Goal: Book appointment/travel/reservation

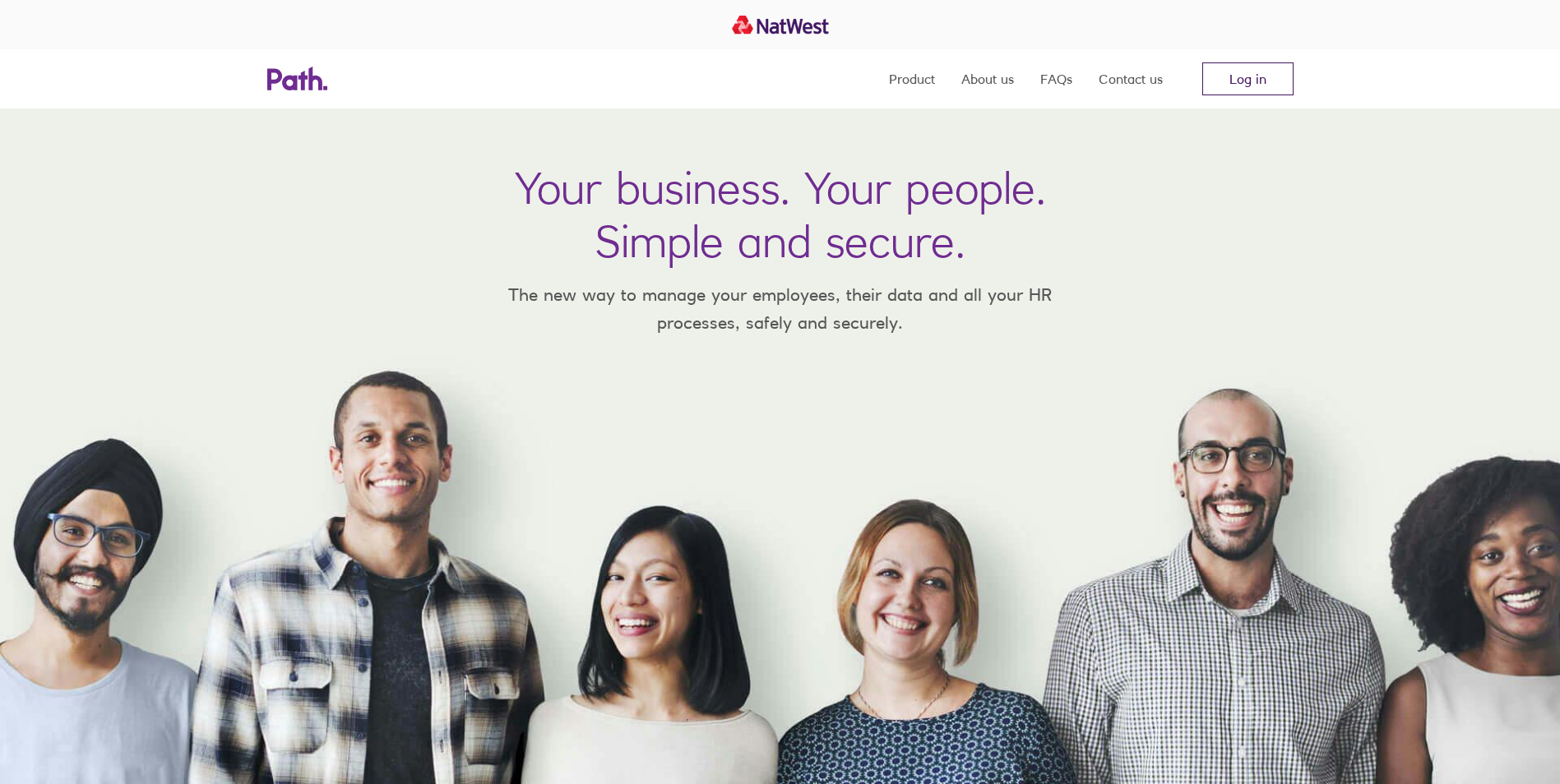
click at [1270, 73] on link "Log in" at bounding box center [1248, 79] width 92 height 33
click at [1262, 74] on link "Log in" at bounding box center [1248, 79] width 92 height 33
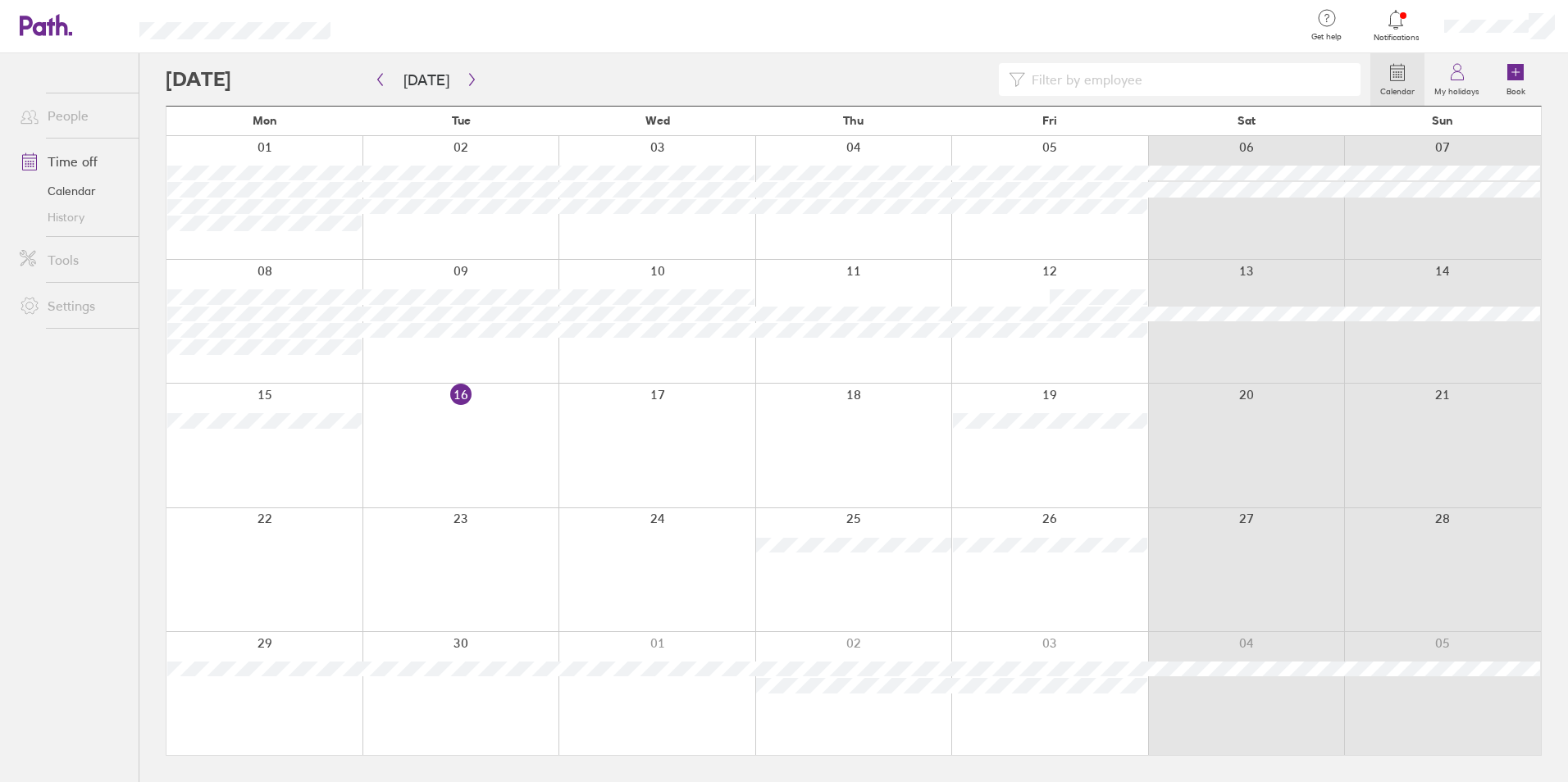
click at [699, 560] on div at bounding box center [657, 569] width 197 height 123
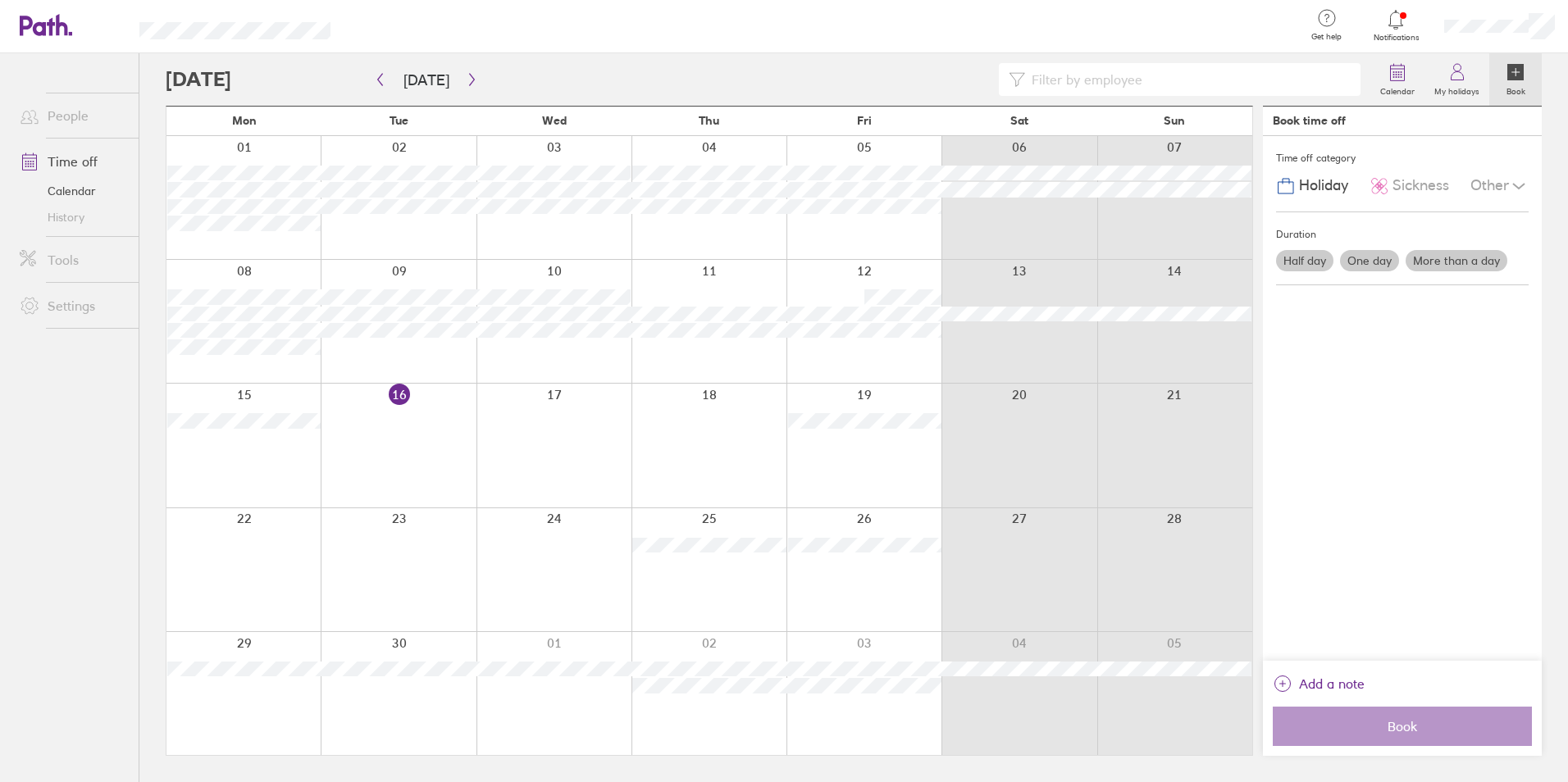
click at [560, 553] on div at bounding box center [554, 569] width 155 height 123
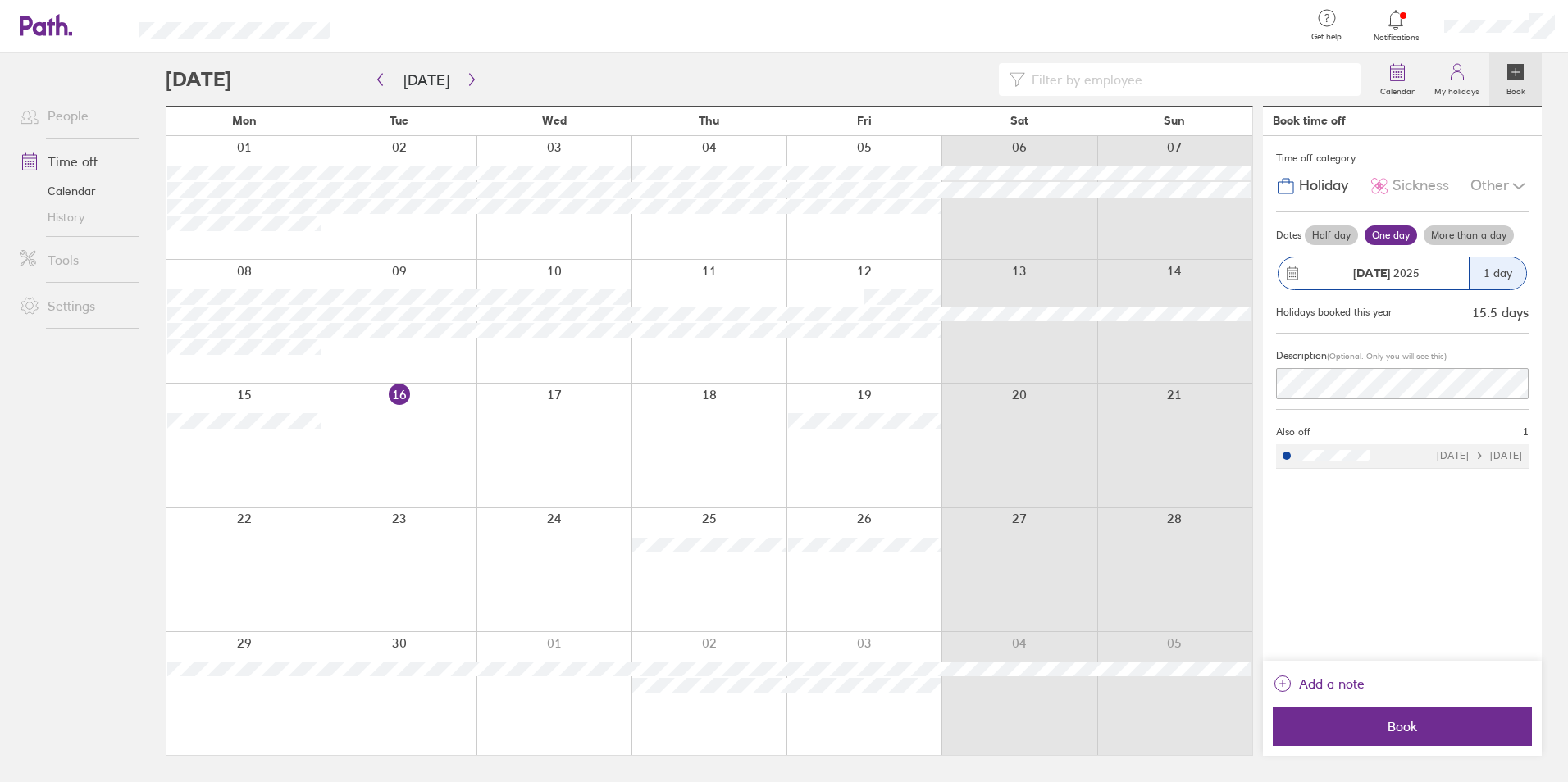
click at [1329, 233] on label "Half day" at bounding box center [1331, 235] width 53 height 20
click at [0, 0] on input "Half day" at bounding box center [0, 0] width 0 height 0
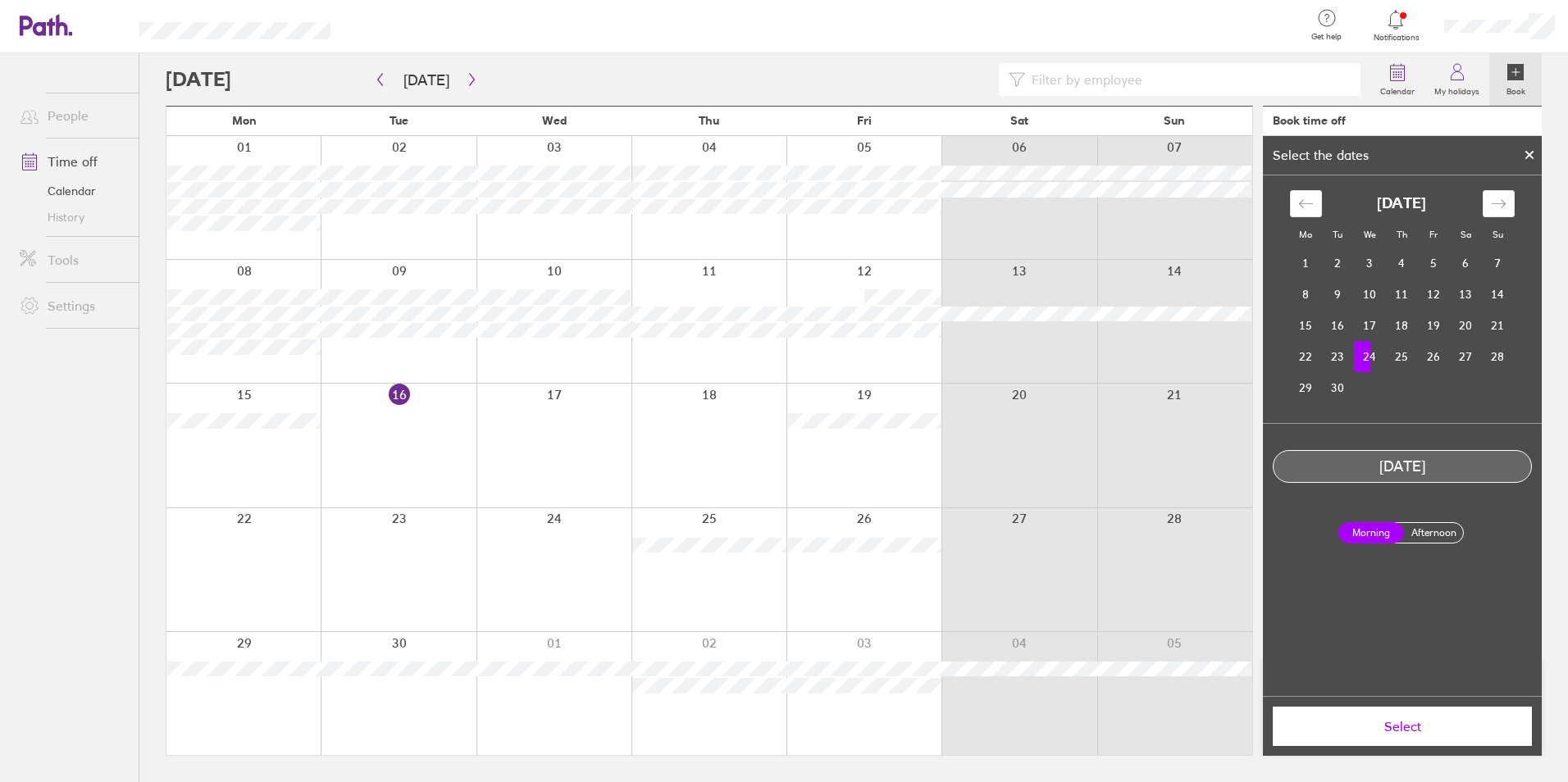
click at [1379, 357] on td "24" at bounding box center [1369, 357] width 32 height 31
click at [1435, 538] on label "Afternoon" at bounding box center [1434, 533] width 65 height 20
click at [0, 0] on input "Afternoon" at bounding box center [0, 0] width 0 height 0
click at [1404, 734] on span "Select" at bounding box center [1402, 726] width 236 height 15
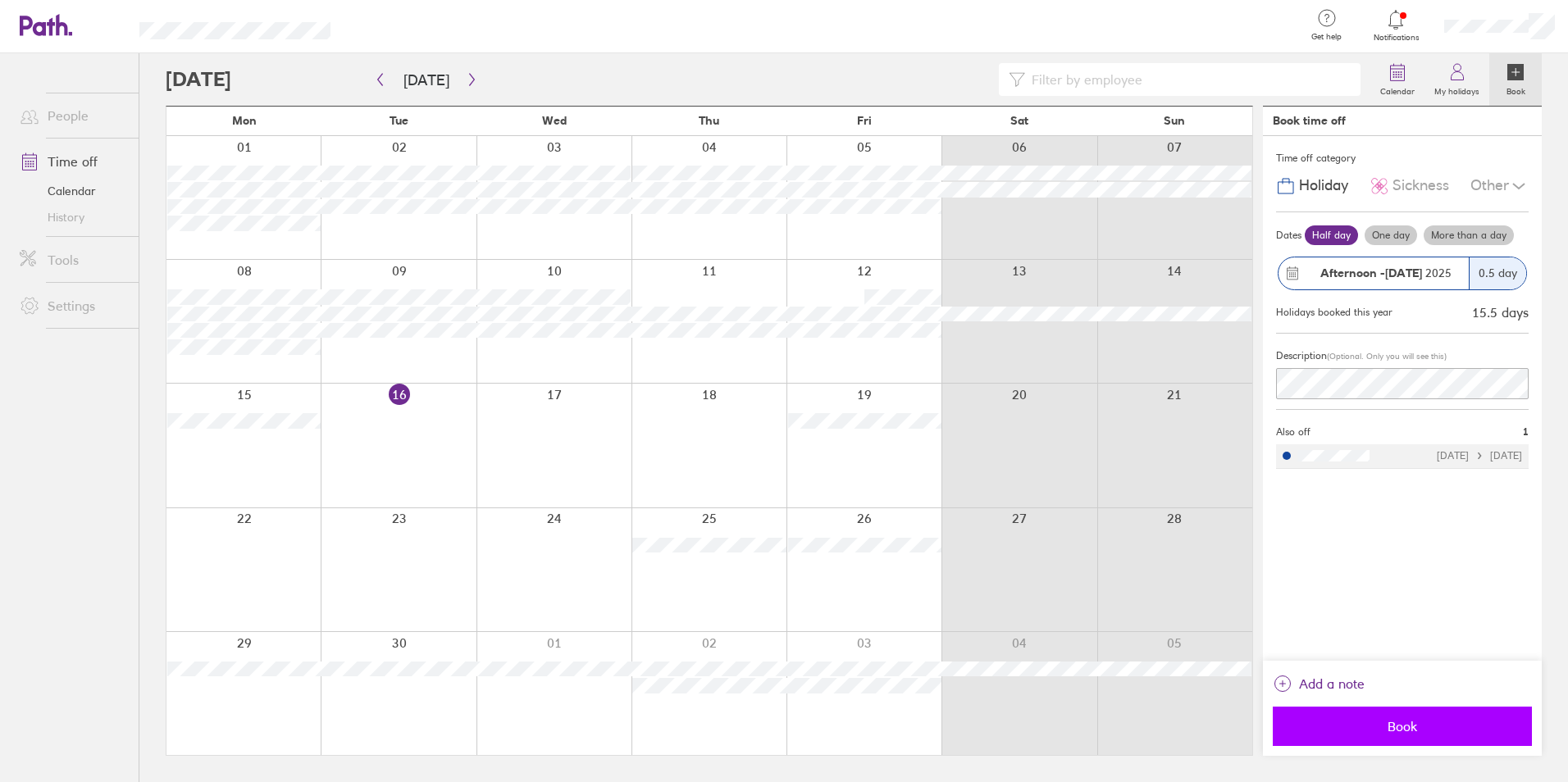
click at [1416, 727] on span "Book" at bounding box center [1402, 726] width 236 height 15
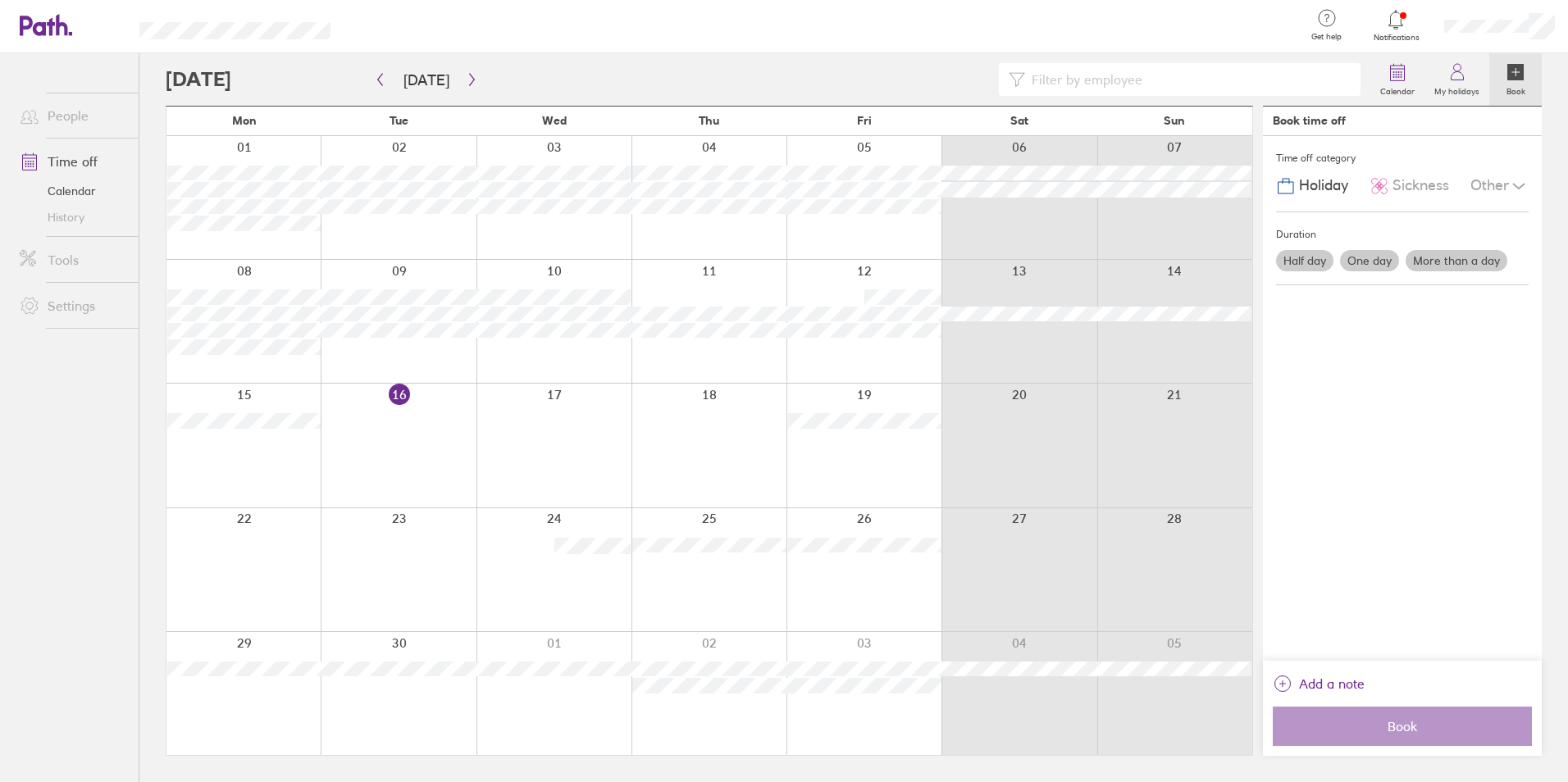
click at [1392, 33] on span "Notifications" at bounding box center [1396, 37] width 53 height 9
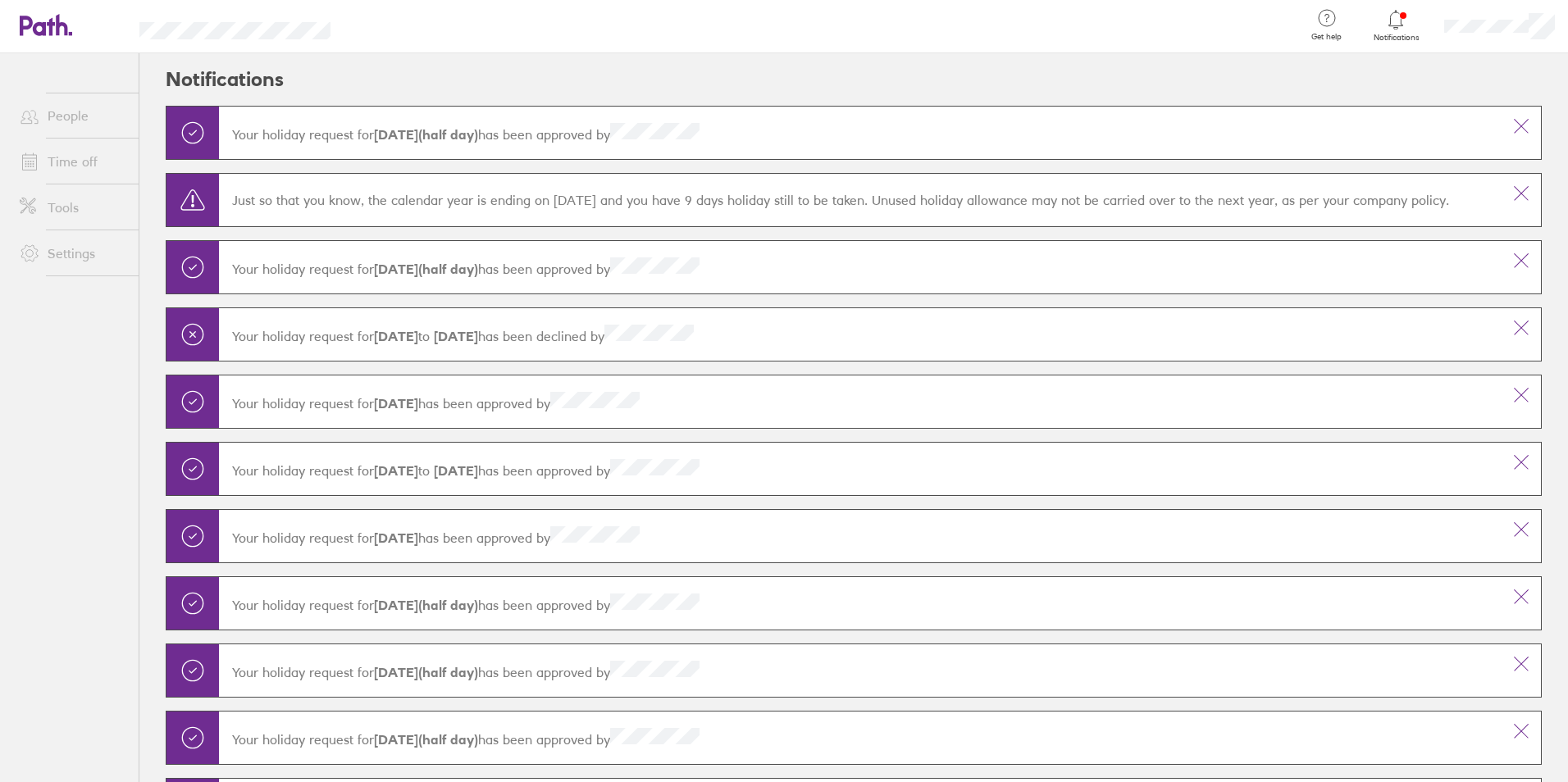
click at [1344, 29] on div "Get help FAQs Contact us" at bounding box center [1326, 27] width 70 height 53
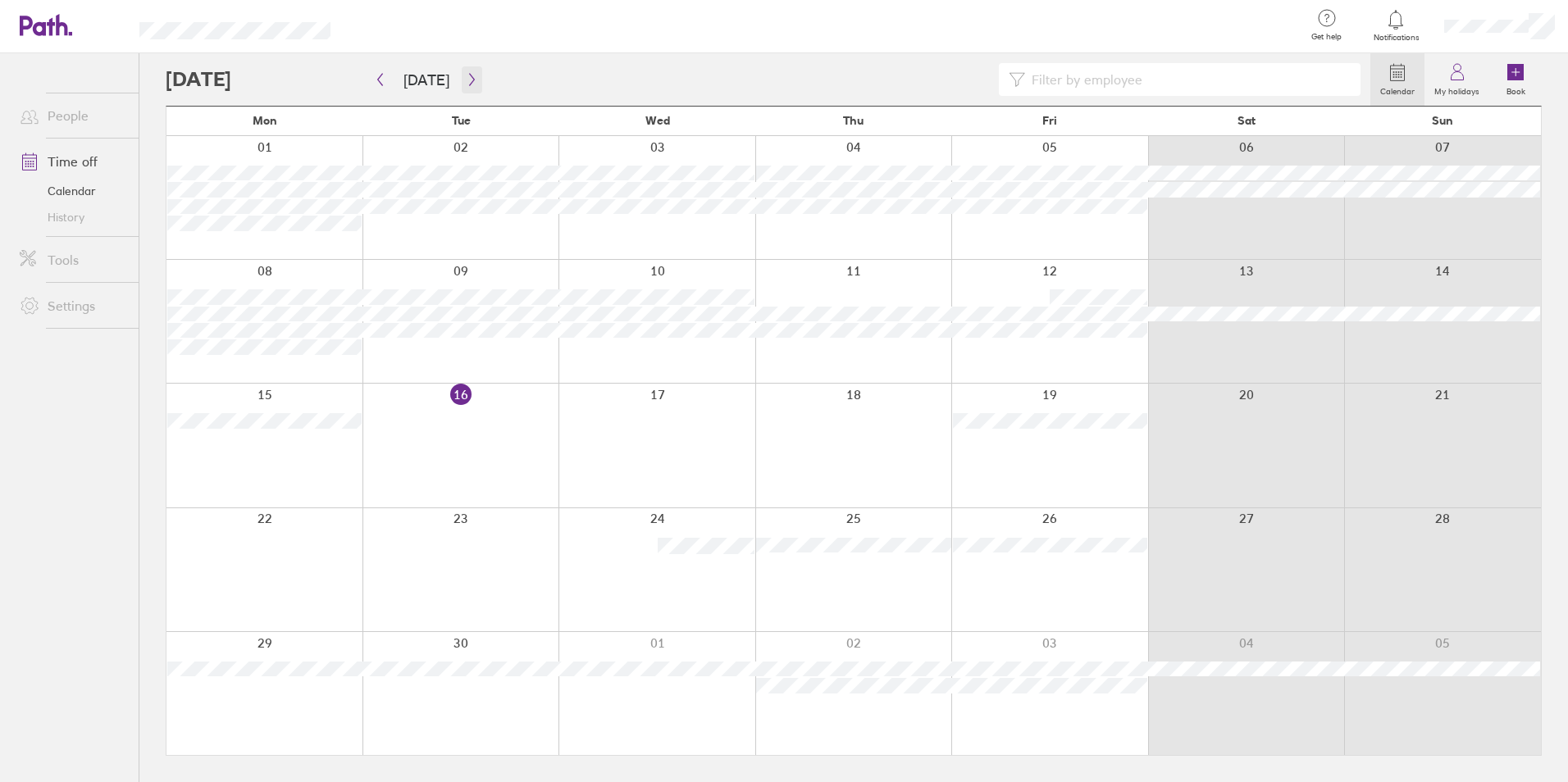
click at [466, 76] on icon "button" at bounding box center [472, 79] width 12 height 13
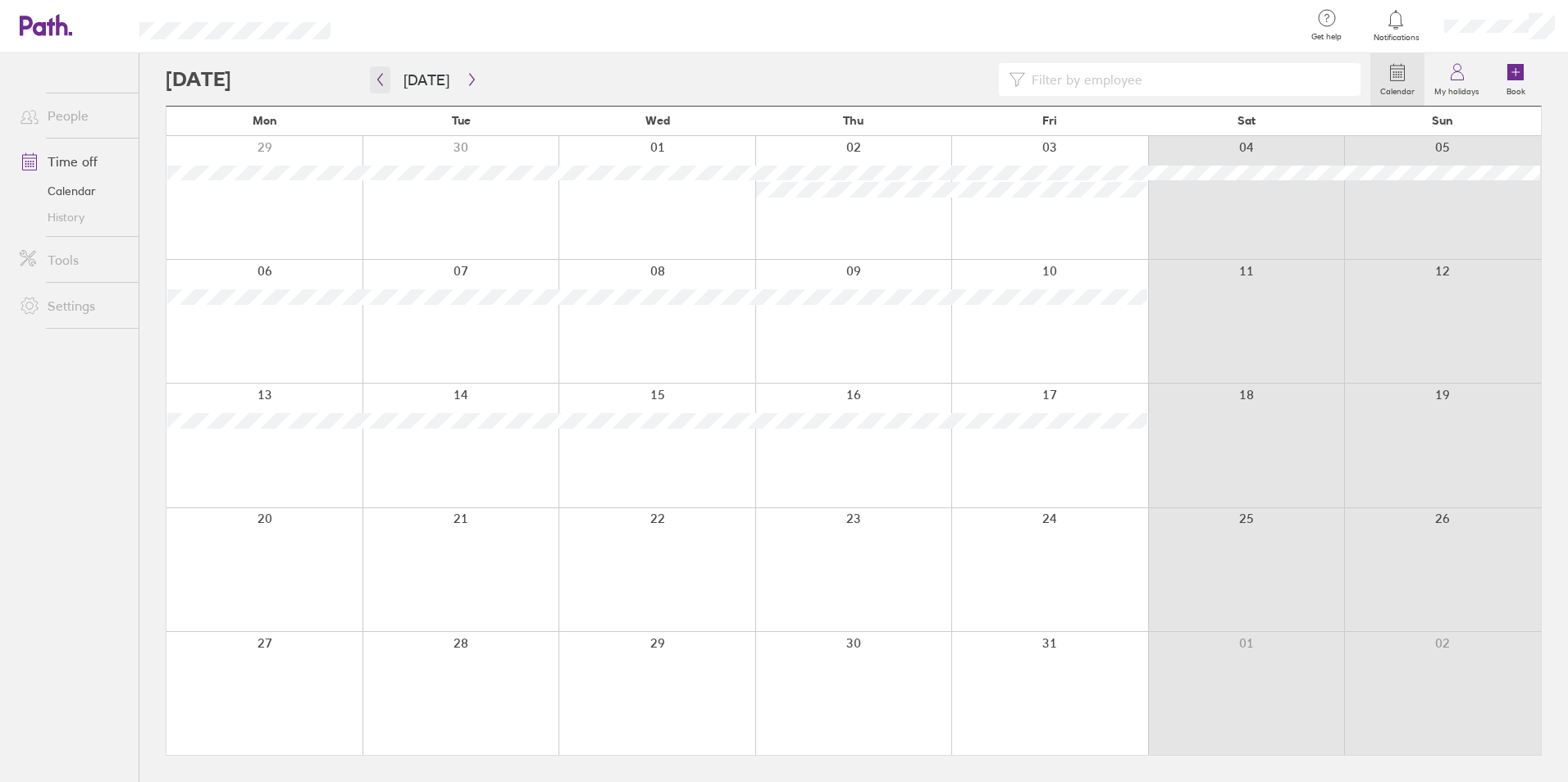
click at [384, 74] on icon "button" at bounding box center [380, 79] width 12 height 13
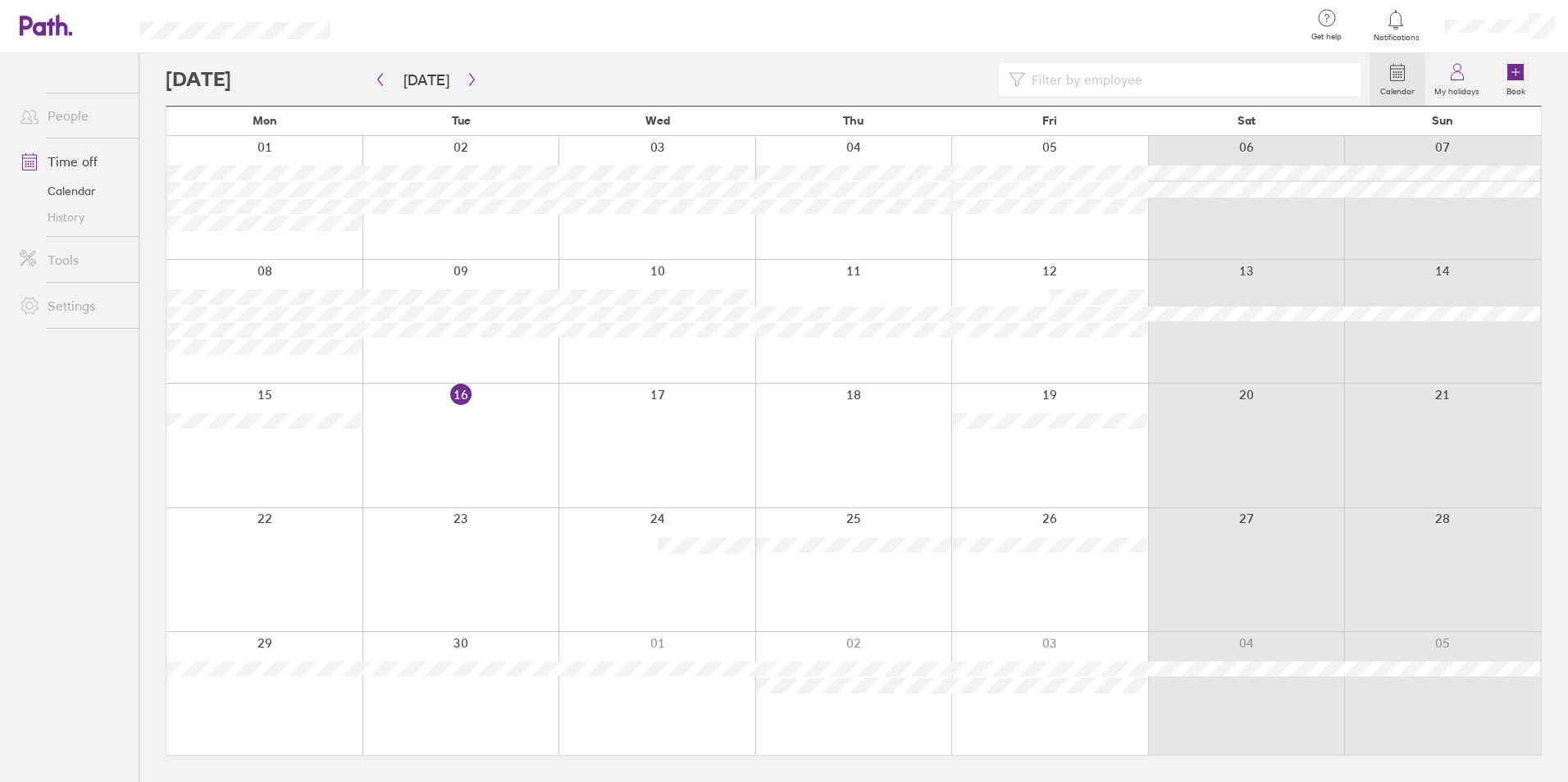
click at [1514, 18] on div at bounding box center [1499, 26] width 137 height 53
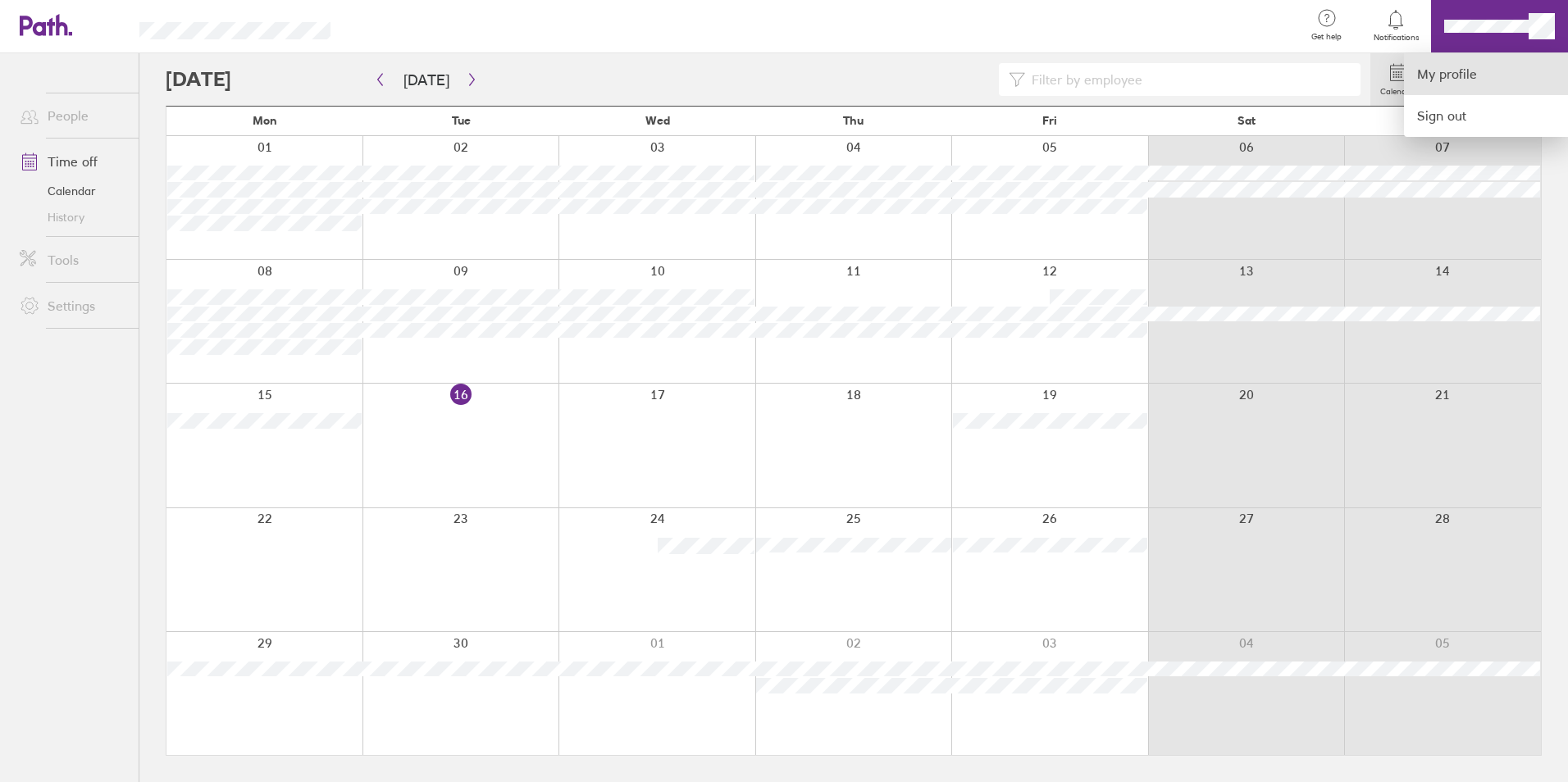
click at [1478, 70] on link "My profile" at bounding box center [1485, 74] width 164 height 42
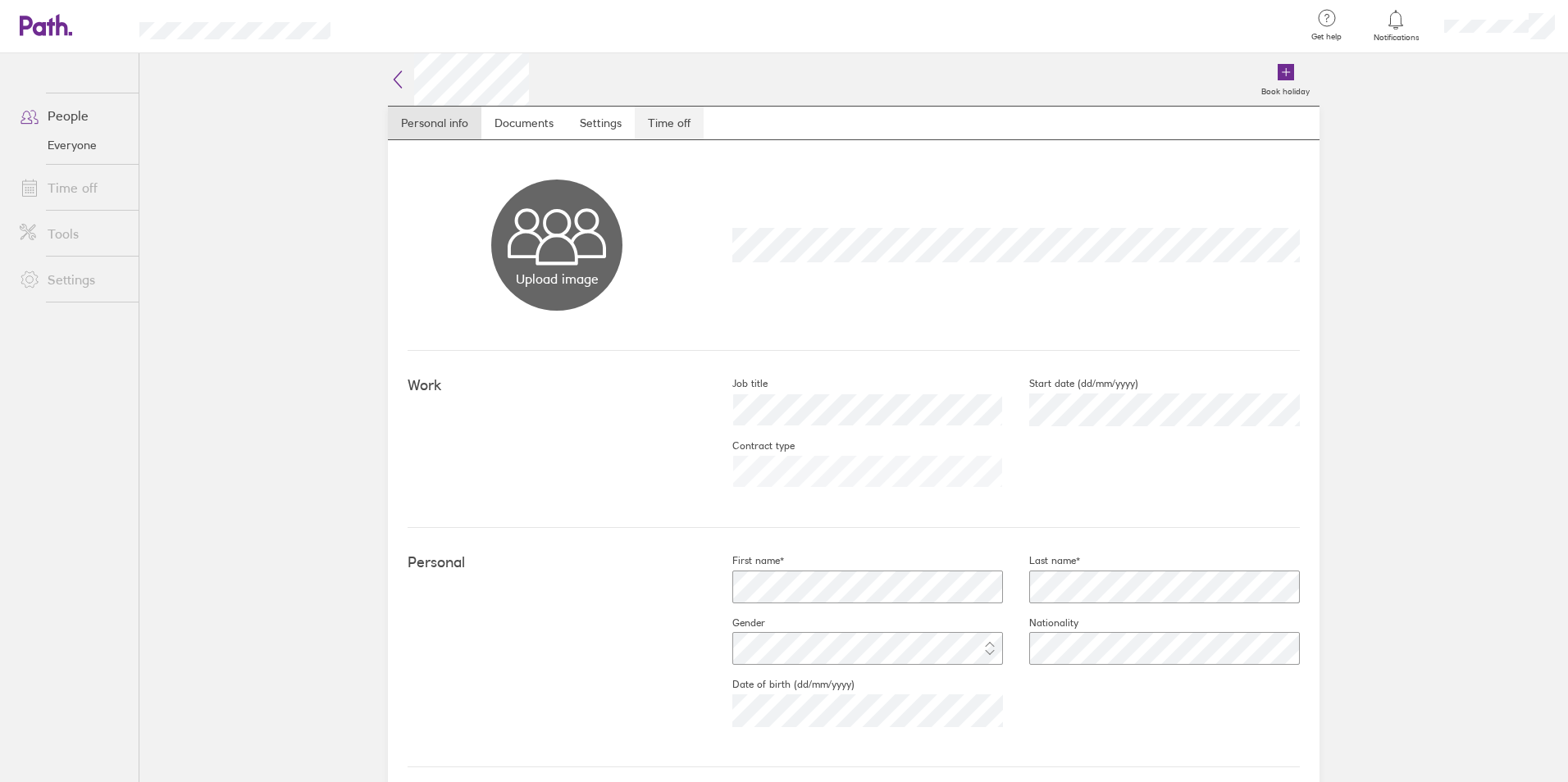
click at [660, 122] on link "Time off" at bounding box center [669, 123] width 69 height 33
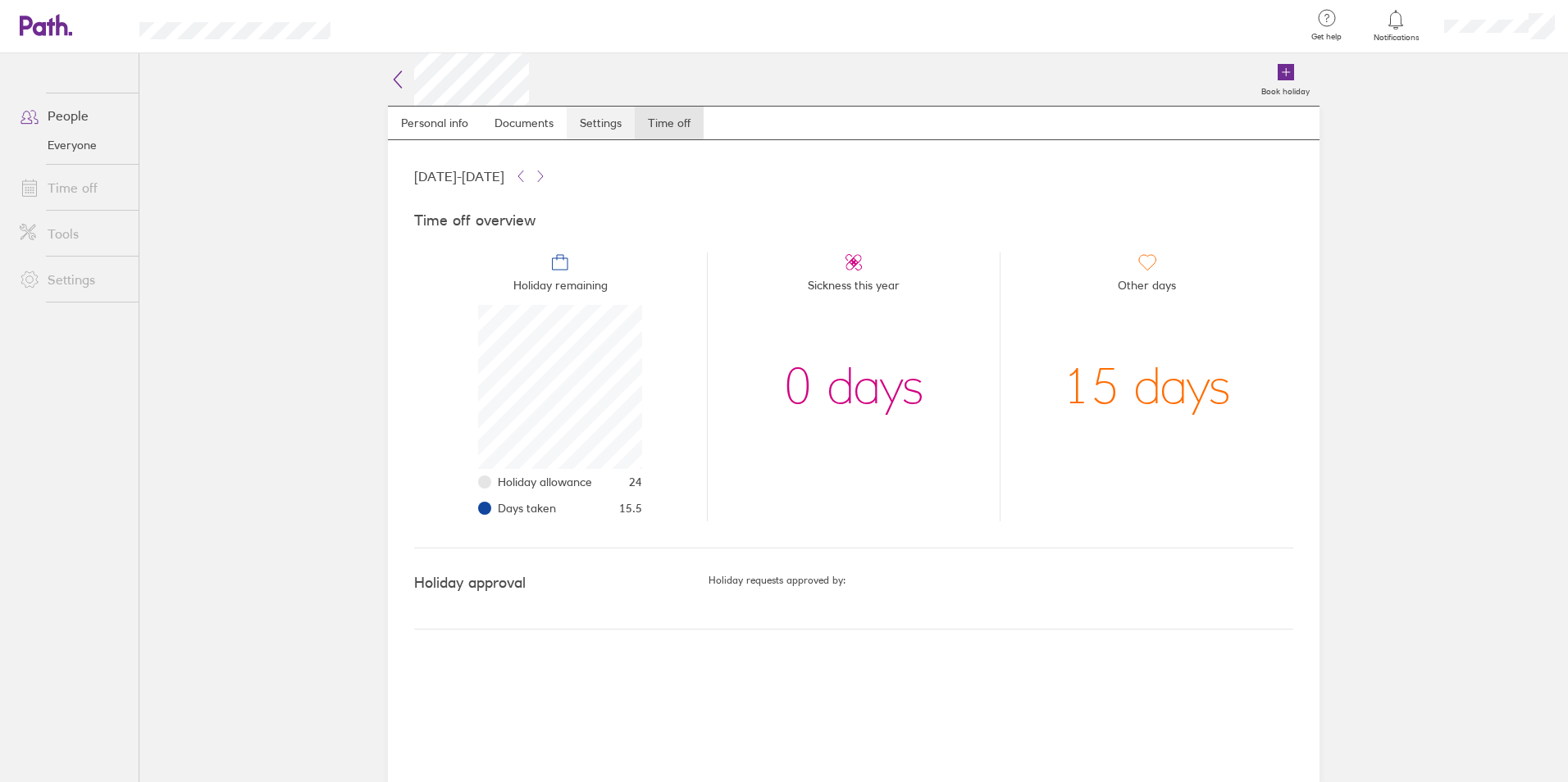
scroll to position [164, 164]
